Goal: Obtain resource: Obtain resource

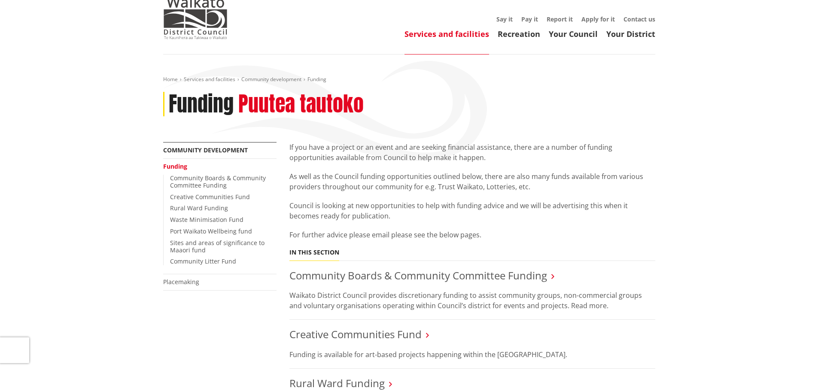
scroll to position [86, 0]
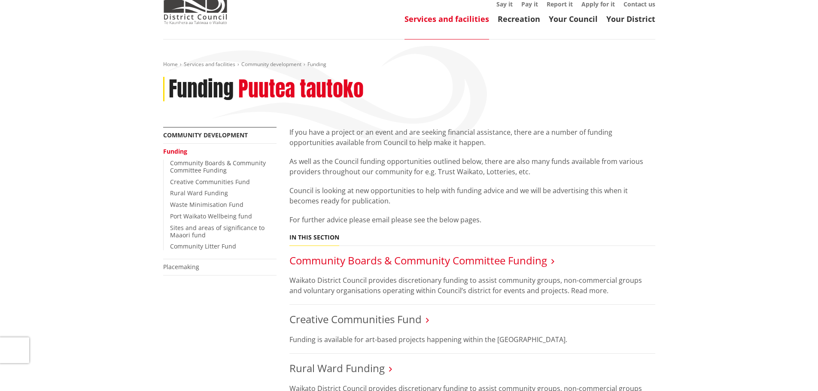
click at [428, 253] on link "Community Boards & Community Committee Funding" at bounding box center [418, 260] width 258 height 14
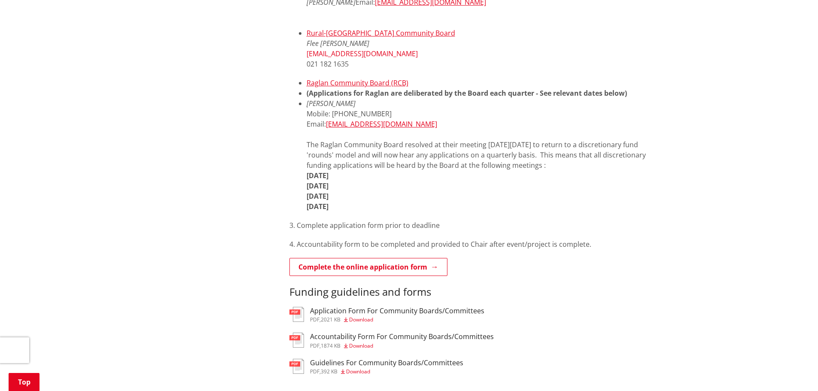
scroll to position [601, 0]
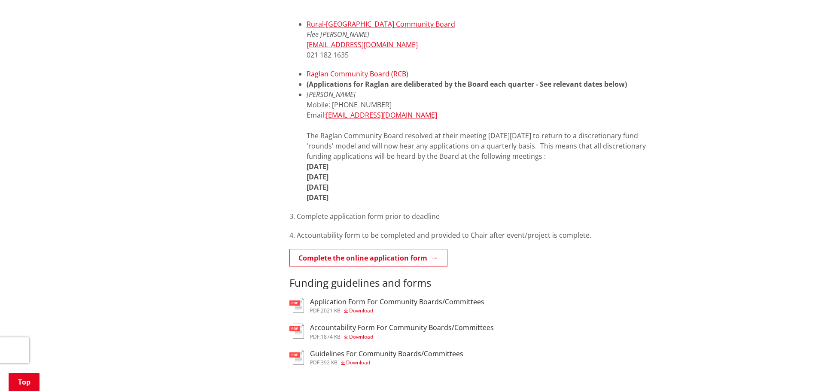
click at [363, 298] on h3 "Application Form For Community Boards/Committees" at bounding box center [397, 302] width 174 height 8
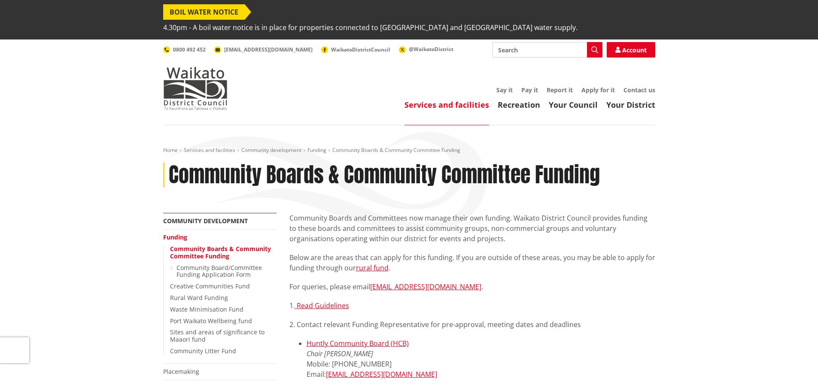
scroll to position [601, 0]
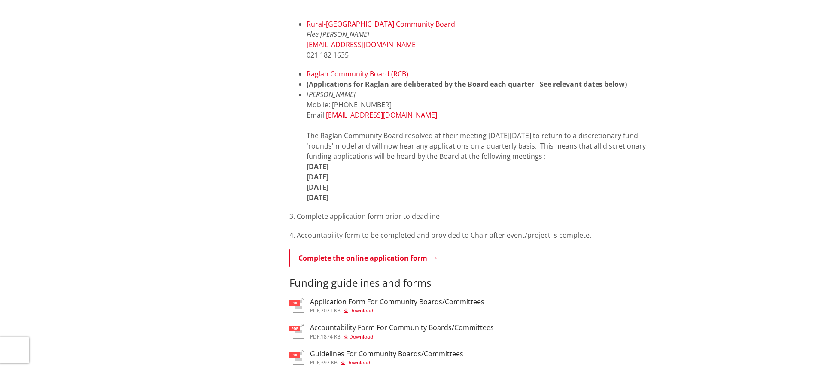
click at [372, 333] on span "Download" at bounding box center [361, 336] width 24 height 7
